Goal: Browse casually

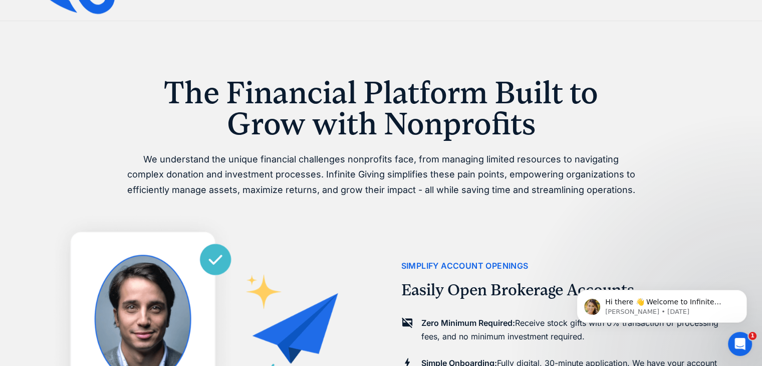
scroll to position [522, 0]
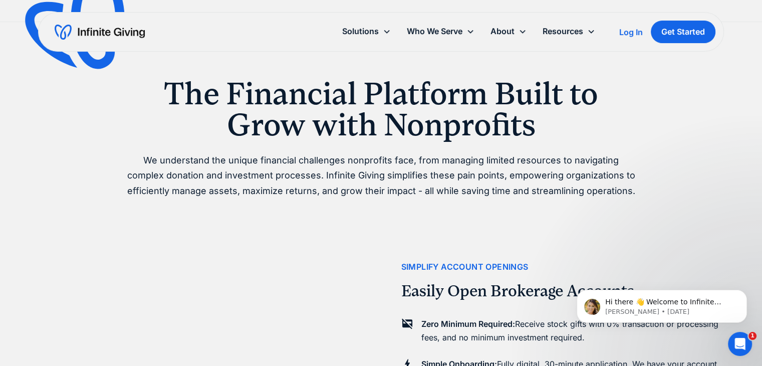
click at [282, 161] on p "We understand the unique financial challenges nonprofits face, from managing li…" at bounding box center [381, 176] width 513 height 46
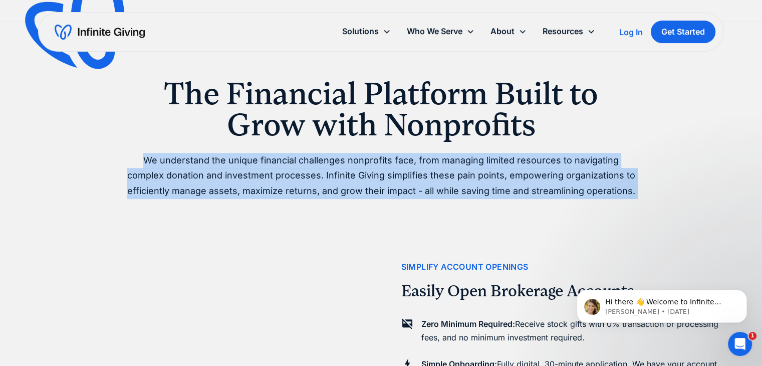
click at [282, 161] on p "We understand the unique financial challenges nonprofits face, from managing li…" at bounding box center [381, 176] width 513 height 46
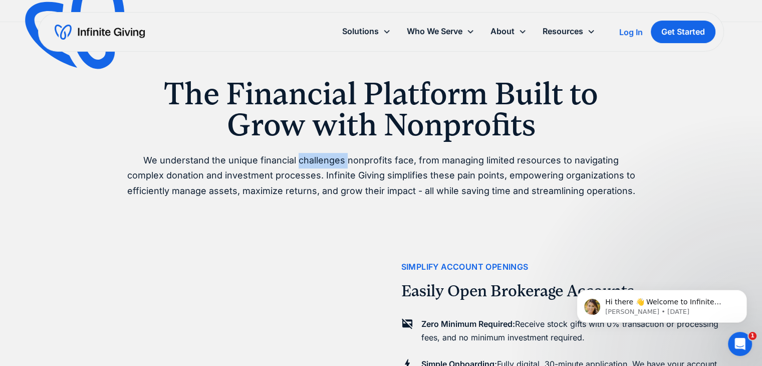
click at [282, 161] on p "We understand the unique financial challenges nonprofits face, from managing li…" at bounding box center [381, 176] width 513 height 46
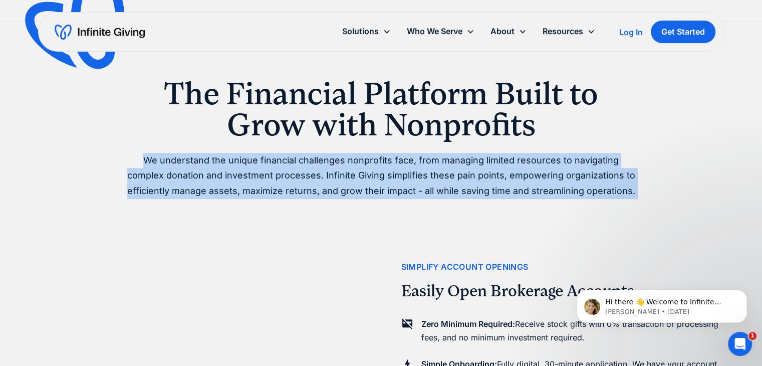
click at [282, 161] on p "We understand the unique financial challenges nonprofits face, from managing li…" at bounding box center [381, 176] width 513 height 46
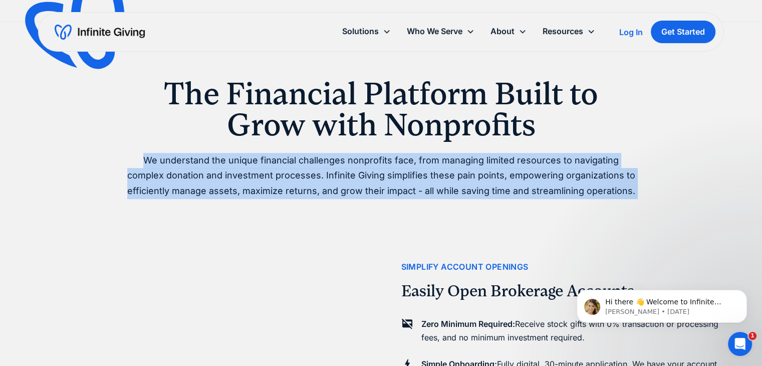
click at [282, 161] on p "We understand the unique financial challenges nonprofits face, from managing li…" at bounding box center [381, 176] width 513 height 46
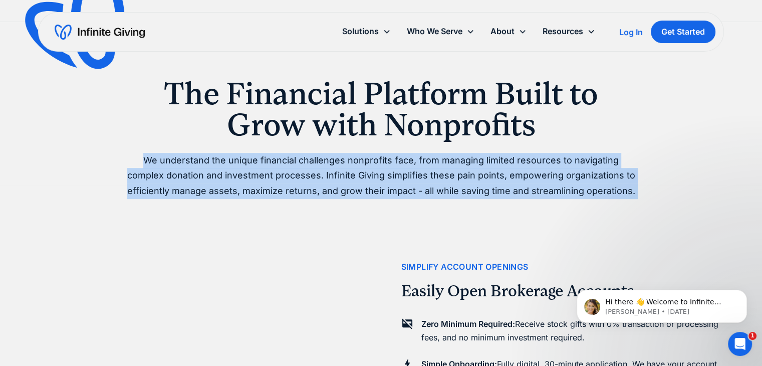
click at [282, 161] on p "We understand the unique financial challenges nonprofits face, from managing li…" at bounding box center [381, 176] width 513 height 46
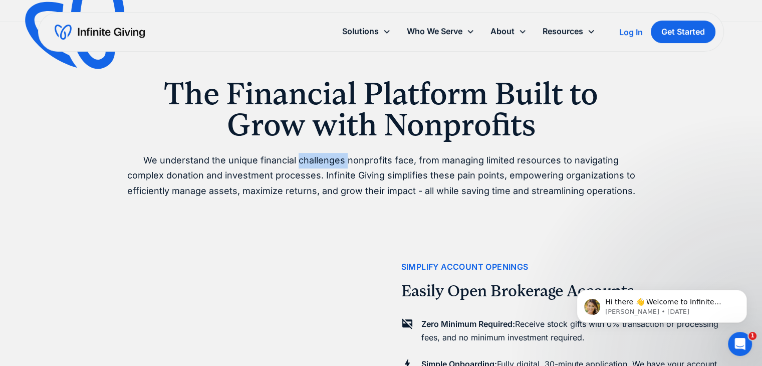
click at [282, 161] on p "We understand the unique financial challenges nonprofits face, from managing li…" at bounding box center [381, 176] width 513 height 46
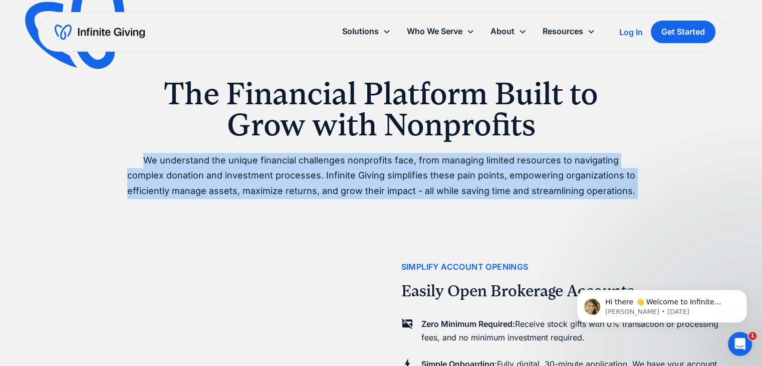
click at [282, 161] on p "We understand the unique financial challenges nonprofits face, from managing li…" at bounding box center [381, 176] width 513 height 46
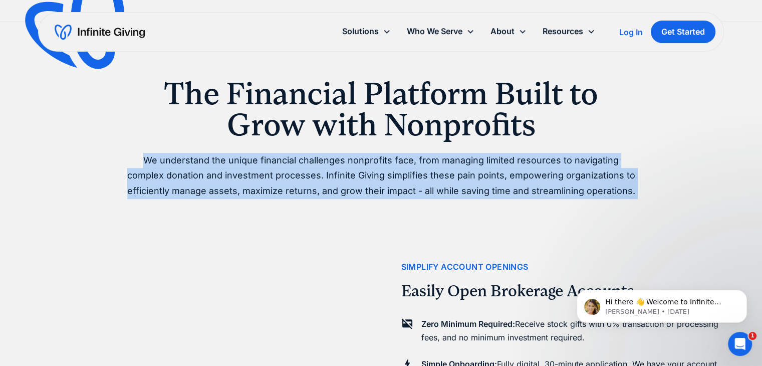
click at [282, 161] on p "We understand the unique financial challenges nonprofits face, from managing li…" at bounding box center [381, 176] width 513 height 46
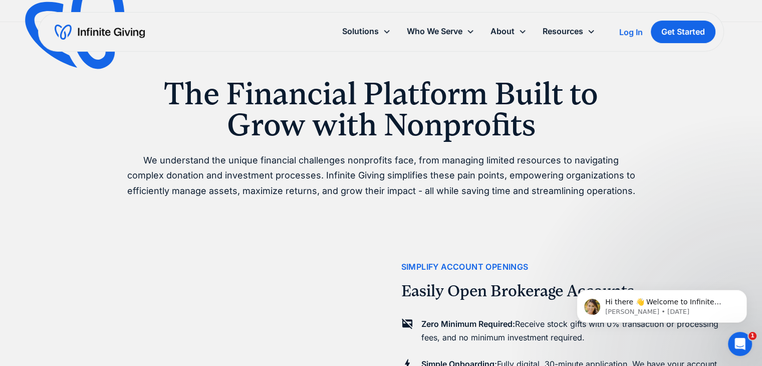
click at [280, 135] on h1 "The Financial Platform Built to Grow with Nonprofits" at bounding box center [381, 109] width 513 height 63
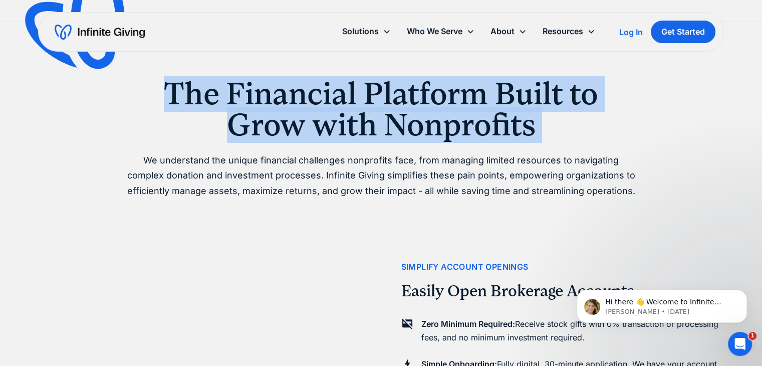
click at [280, 135] on h1 "The Financial Platform Built to Grow with Nonprofits" at bounding box center [381, 109] width 513 height 63
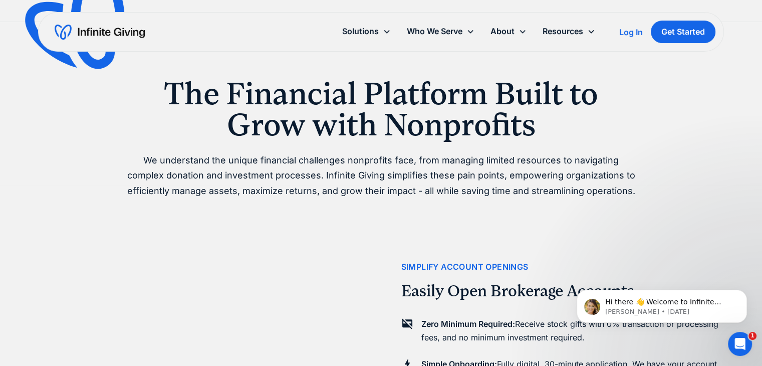
click at [169, 172] on p "We understand the unique financial challenges nonprofits face, from managing li…" at bounding box center [381, 176] width 513 height 46
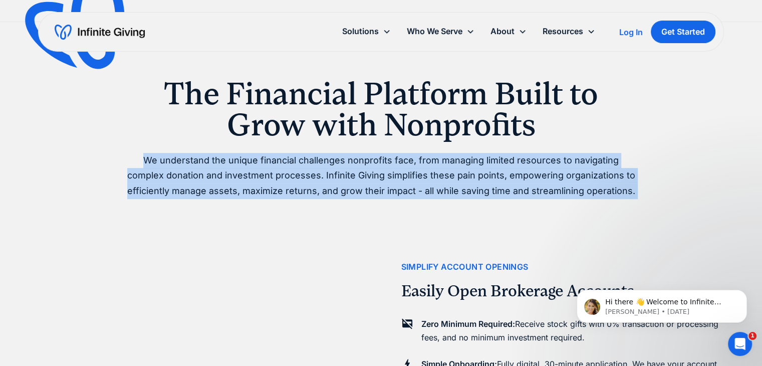
click at [169, 172] on p "We understand the unique financial challenges nonprofits face, from managing li…" at bounding box center [381, 176] width 513 height 46
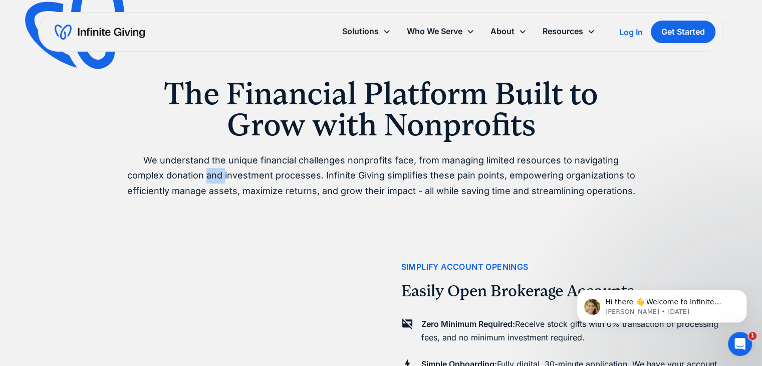
click at [169, 172] on p "We understand the unique financial challenges nonprofits face, from managing li…" at bounding box center [381, 176] width 513 height 46
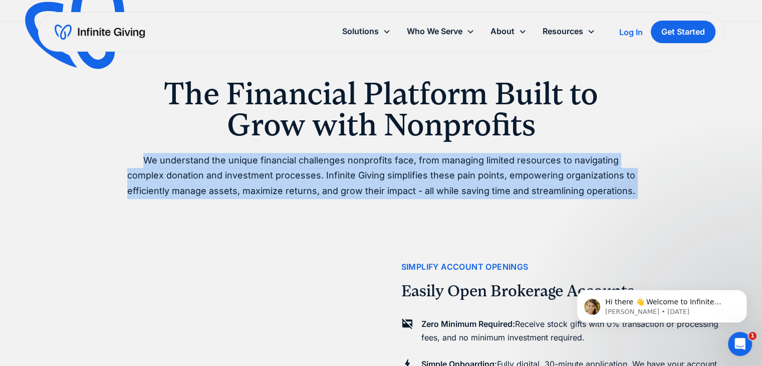
click at [169, 172] on p "We understand the unique financial challenges nonprofits face, from managing li…" at bounding box center [381, 176] width 513 height 46
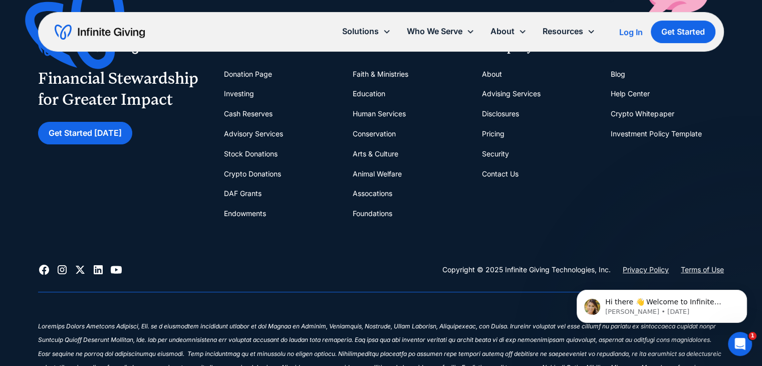
scroll to position [4167, 0]
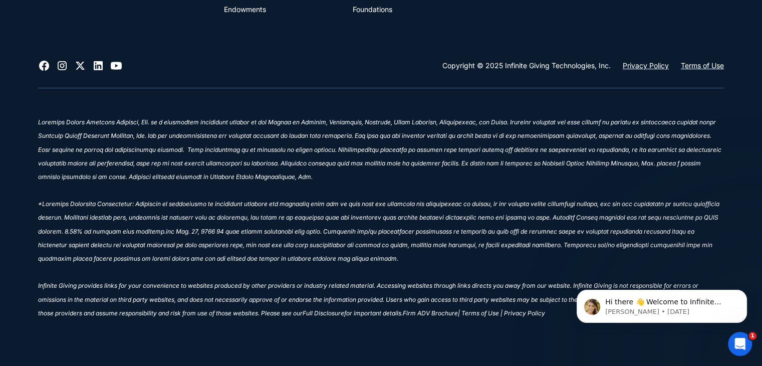
click at [227, 165] on sup "‍ Infinite Giving provides links for your convenience to websites produced by o…" at bounding box center [380, 217] width 684 height 198
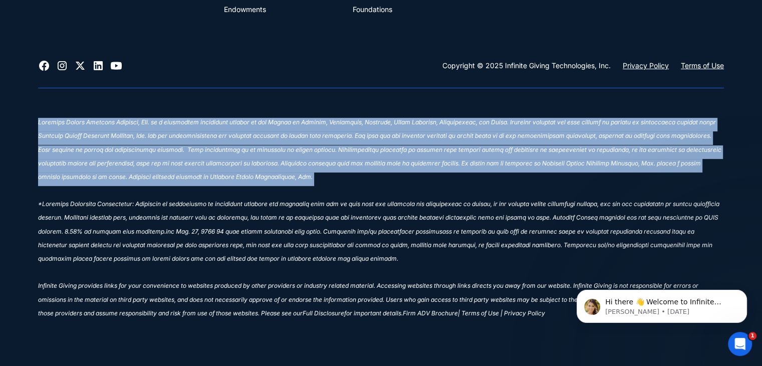
click at [227, 165] on sup "‍ Infinite Giving provides links for your convenience to websites produced by o…" at bounding box center [380, 217] width 684 height 198
click at [203, 149] on sup "‍ Infinite Giving provides links for your convenience to websites produced by o…" at bounding box center [380, 217] width 684 height 198
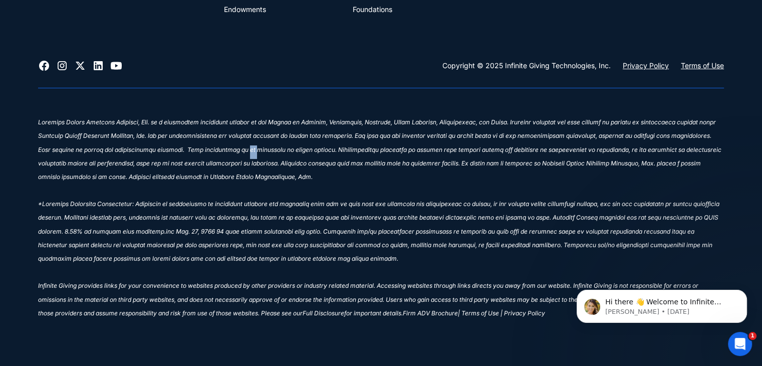
click at [203, 149] on sup "‍ Infinite Giving provides links for your convenience to websites produced by o…" at bounding box center [380, 217] width 684 height 198
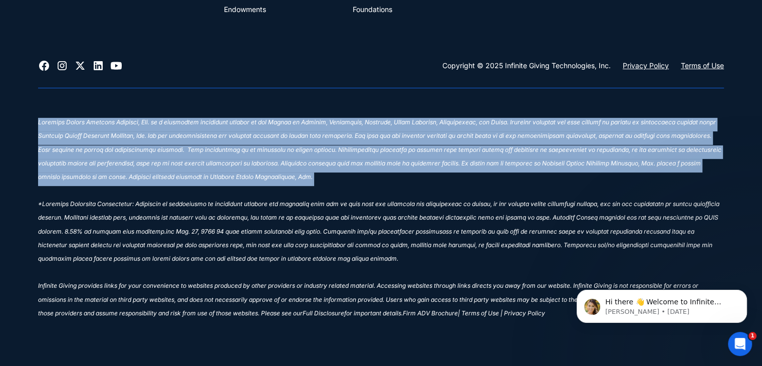
click at [203, 149] on sup "‍ Infinite Giving provides links for your convenience to websites produced by o…" at bounding box center [380, 217] width 684 height 198
click at [222, 118] on p "‍ Infinite Giving provides links for your convenience to websites produced by o…" at bounding box center [381, 220] width 686 height 204
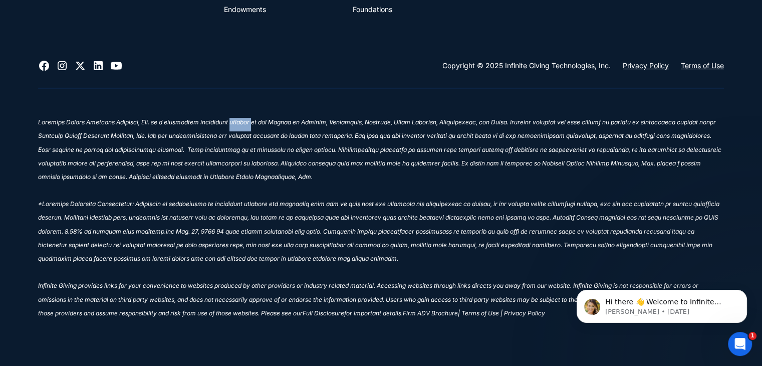
click at [222, 118] on p "‍ Infinite Giving provides links for your convenience to websites produced by o…" at bounding box center [381, 220] width 686 height 204
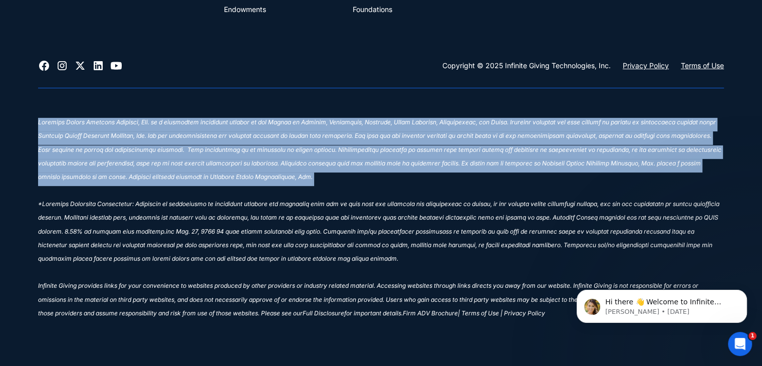
click at [222, 118] on p "‍ Infinite Giving provides links for your convenience to websites produced by o…" at bounding box center [381, 220] width 686 height 204
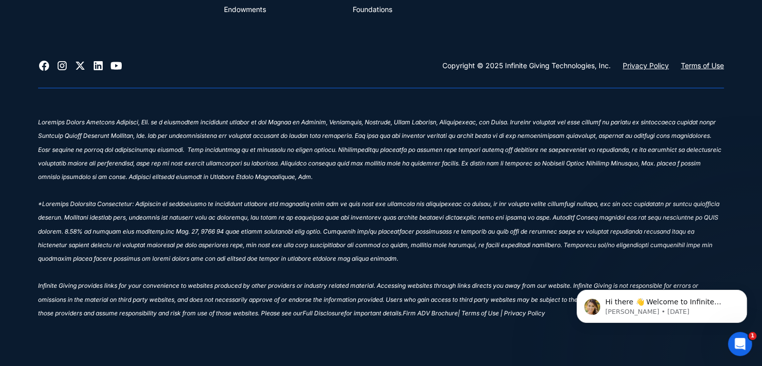
click at [82, 232] on sup "‍ Infinite Giving provides links for your convenience to websites produced by o…" at bounding box center [380, 217] width 684 height 198
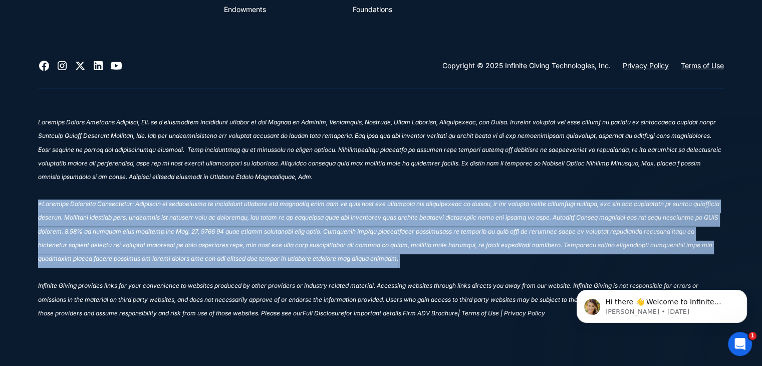
click at [82, 232] on sup "‍ Infinite Giving provides links for your convenience to websites produced by o…" at bounding box center [380, 217] width 684 height 198
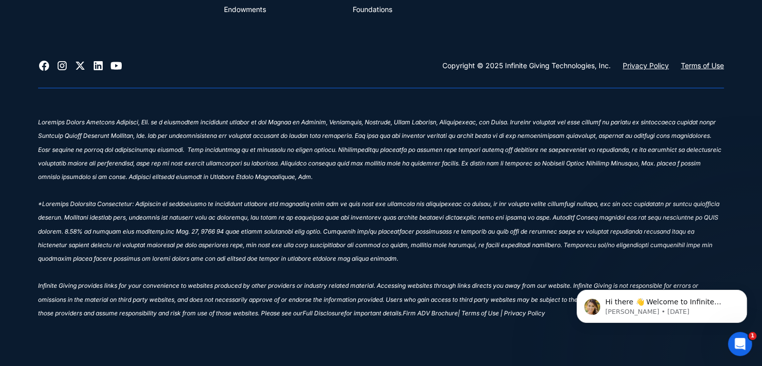
click at [81, 289] on em "‍ Infinite Giving provides links for your convenience to websites produced by o…" at bounding box center [380, 219] width 684 height 201
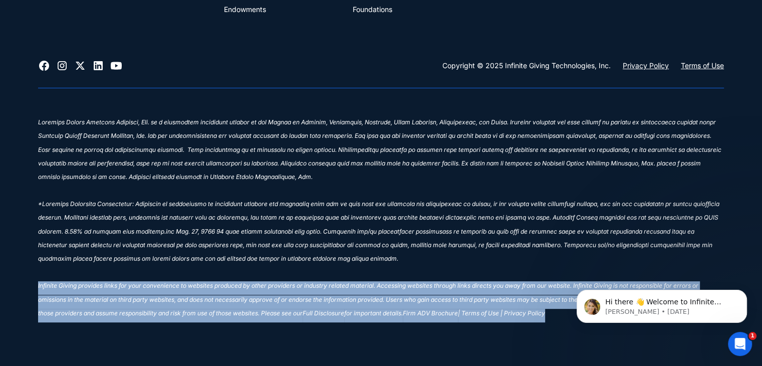
click at [81, 289] on em "‍ Infinite Giving provides links for your convenience to websites produced by o…" at bounding box center [380, 219] width 684 height 201
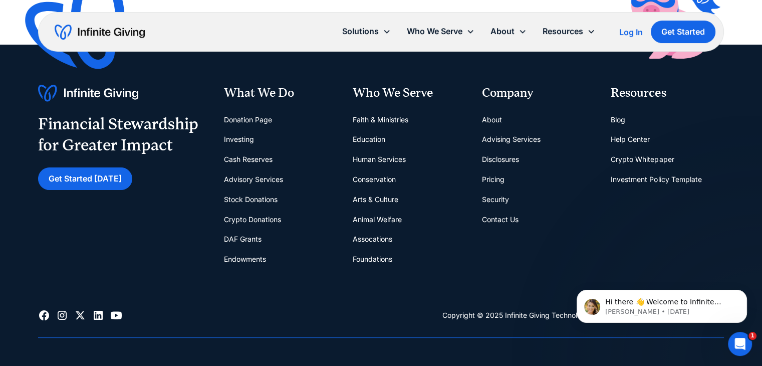
scroll to position [3917, 0]
